Goal: Find specific page/section: Find specific page/section

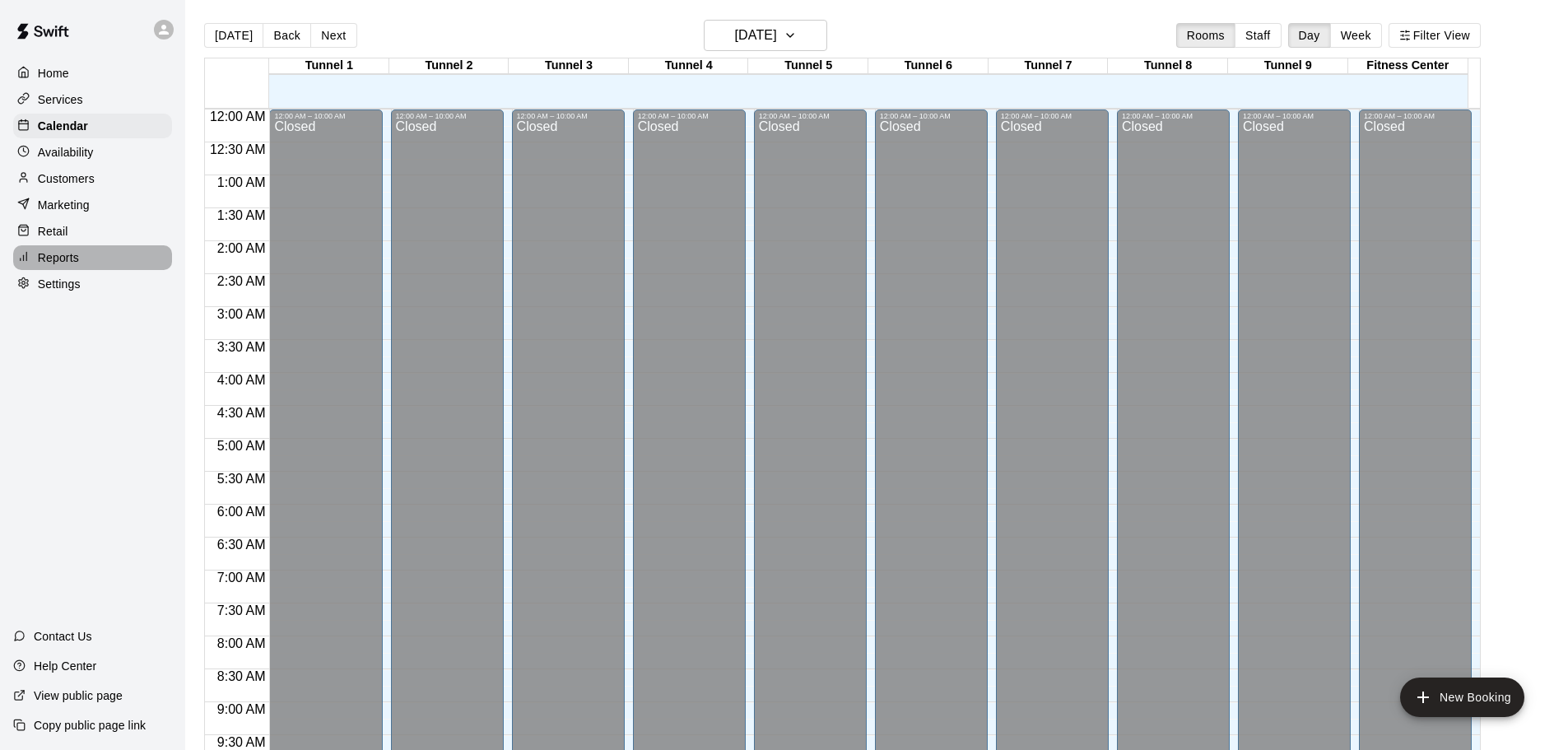
click at [60, 255] on p "Reports" at bounding box center [58, 258] width 41 height 16
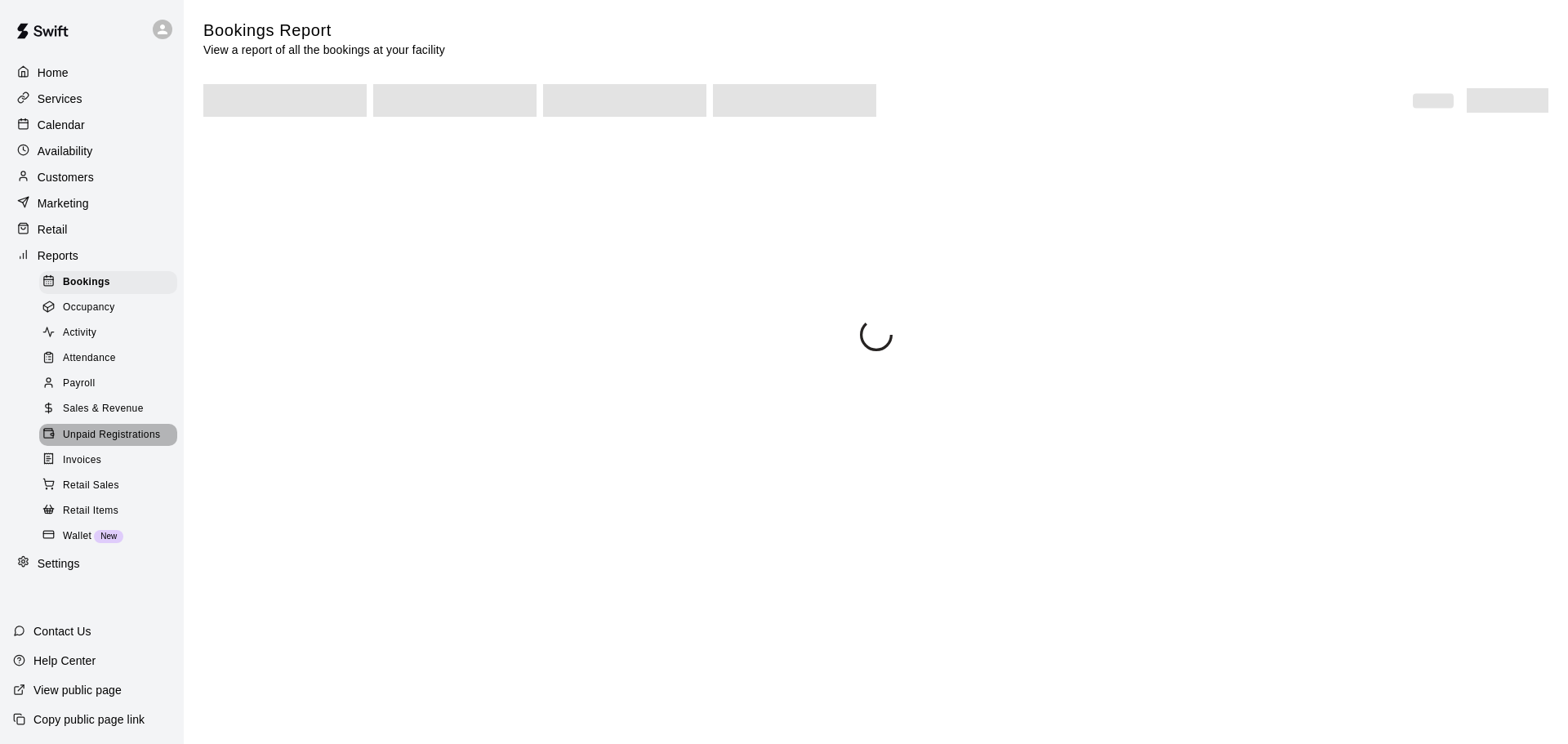
click at [107, 437] on div "Unpaid Registrations" at bounding box center [108, 435] width 138 height 23
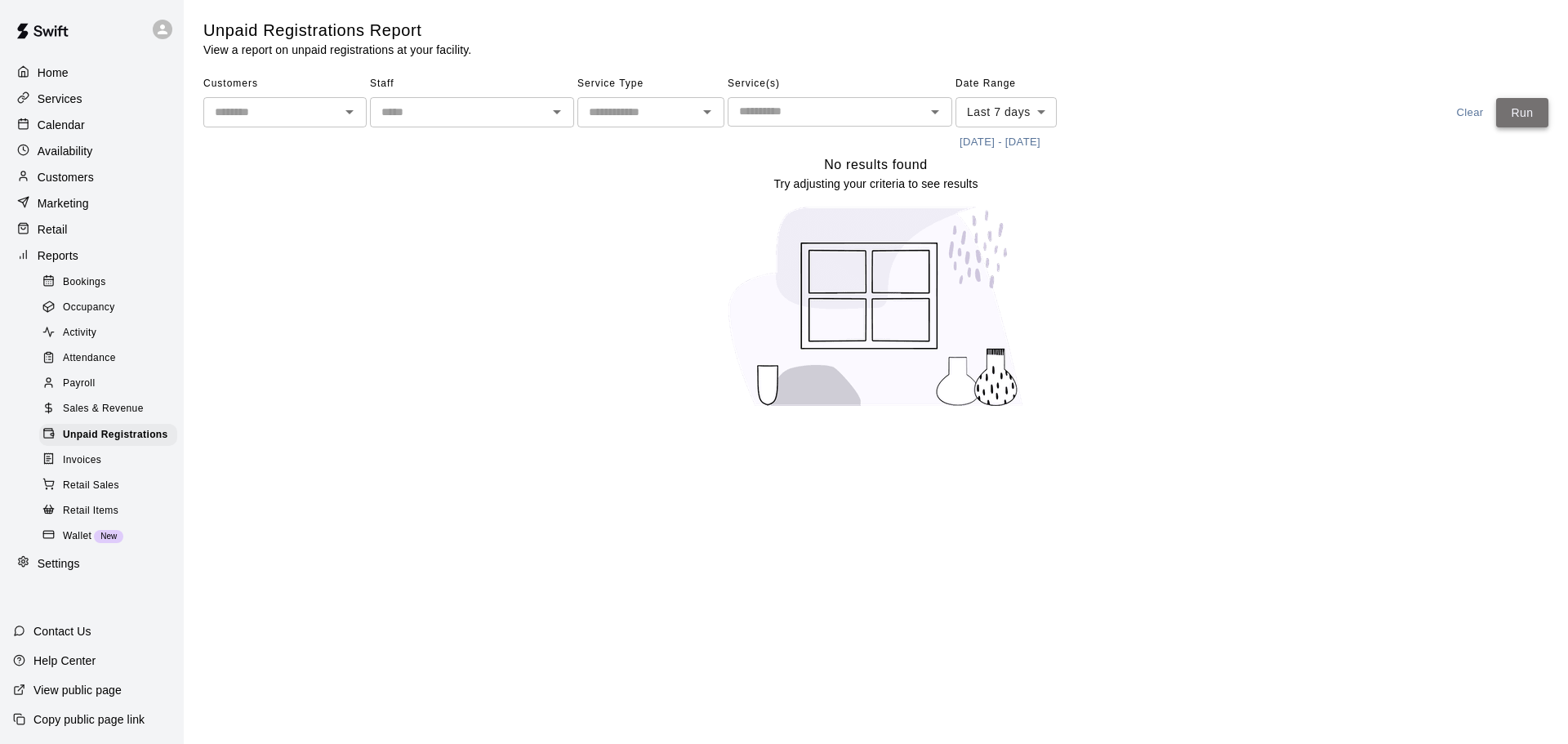
click at [1544, 115] on button "Run" at bounding box center [1522, 113] width 52 height 31
click at [77, 132] on p "Calendar" at bounding box center [61, 125] width 48 height 16
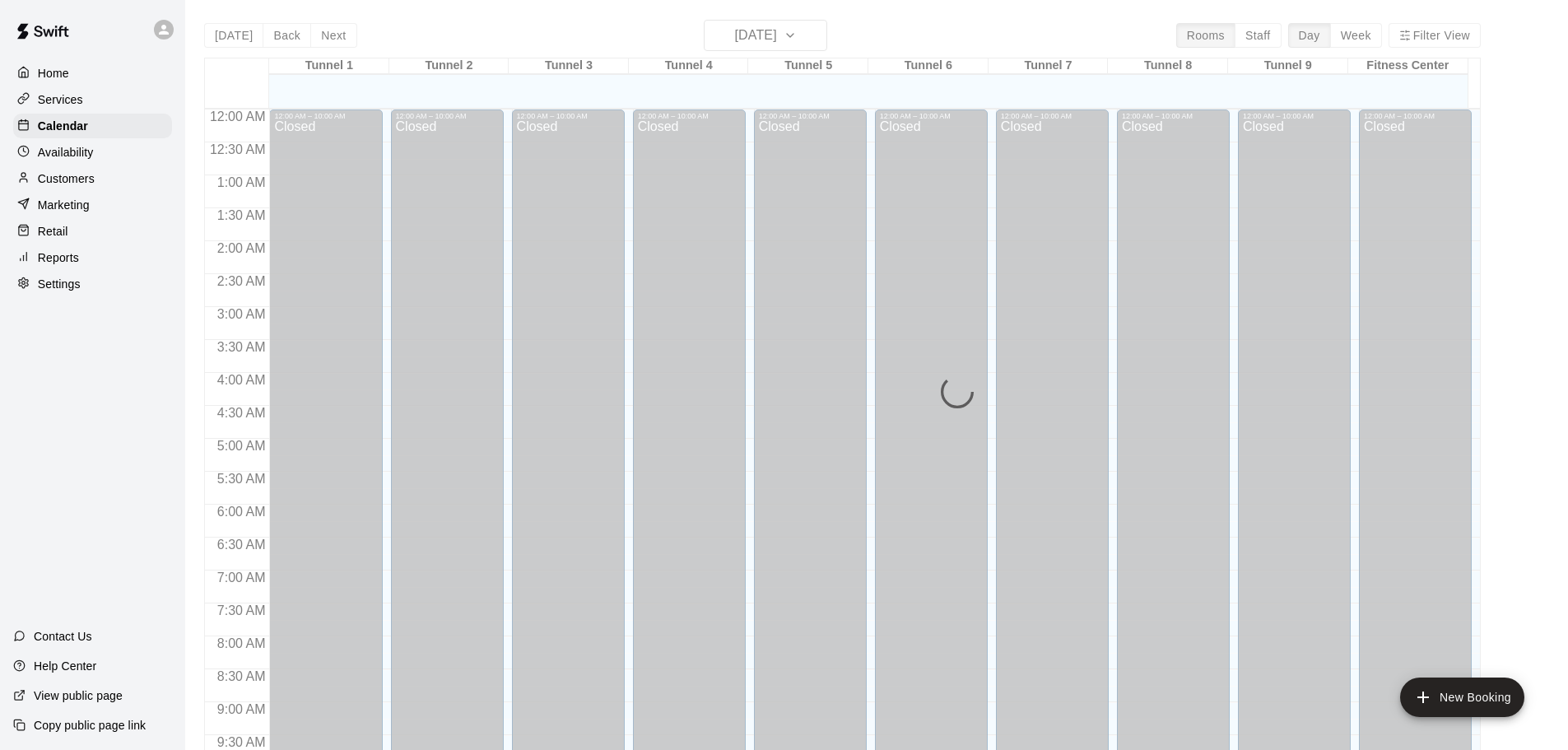
scroll to position [872, 0]
